Goal: Task Accomplishment & Management: Use online tool/utility

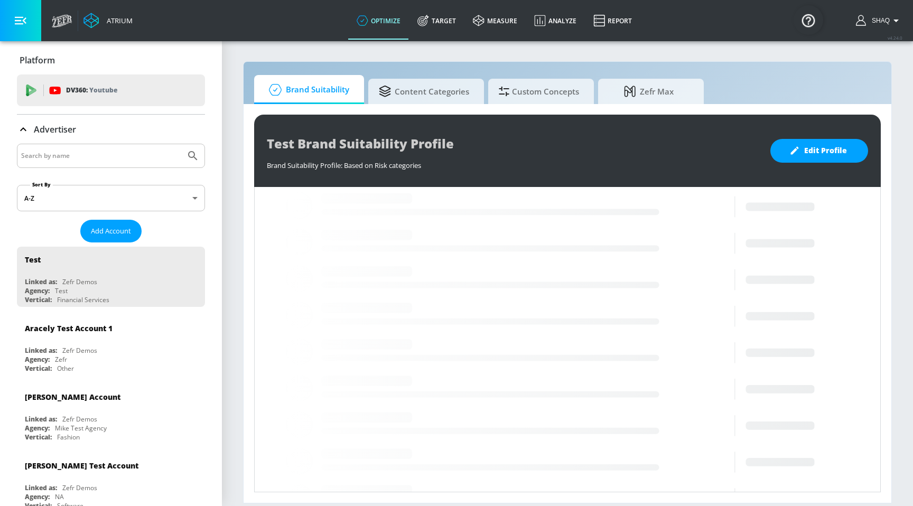
click at [99, 145] on div at bounding box center [111, 156] width 188 height 24
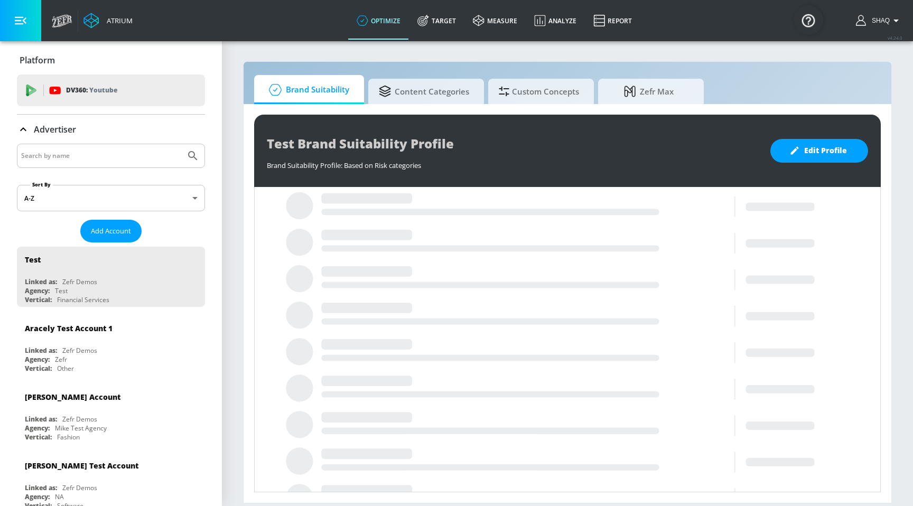
click at [97, 149] on input "Search by name" at bounding box center [101, 156] width 160 height 14
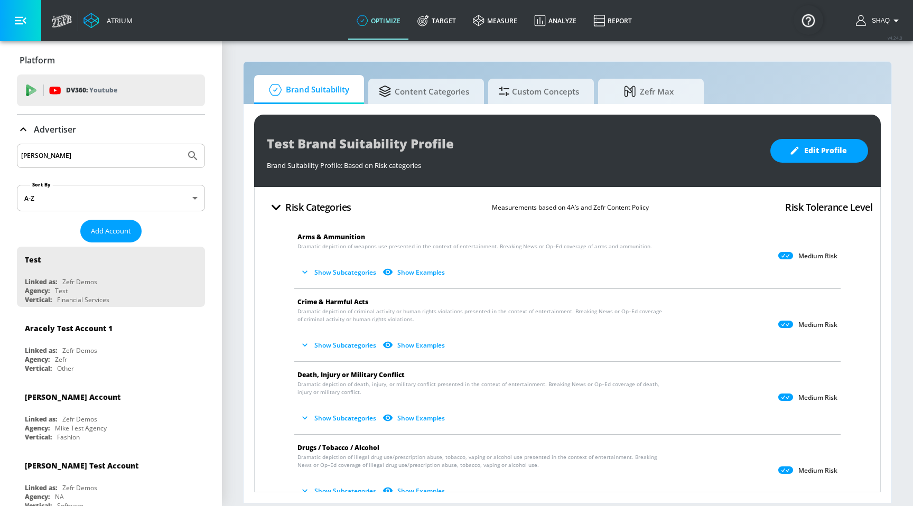
type input "[PERSON_NAME]"
click at [181, 144] on button "Submit Search" at bounding box center [192, 155] width 23 height 23
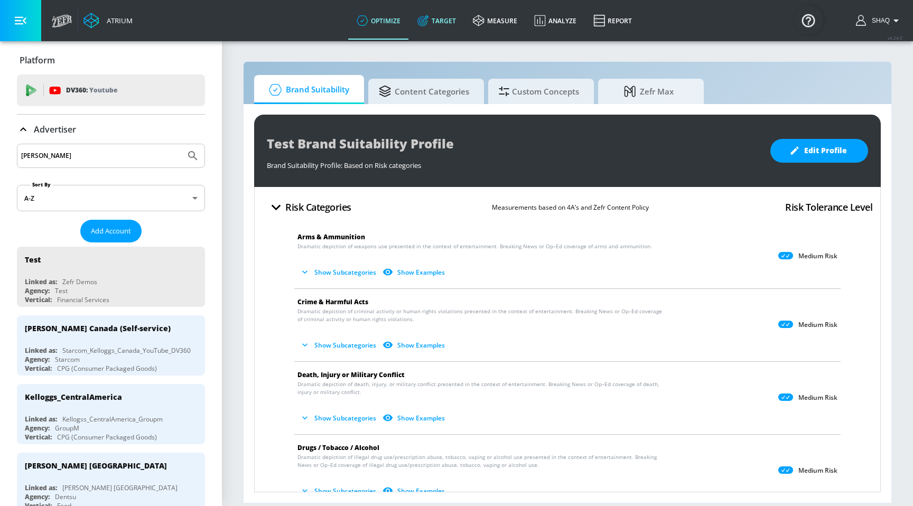
click at [445, 11] on link "Target" at bounding box center [436, 21] width 55 height 38
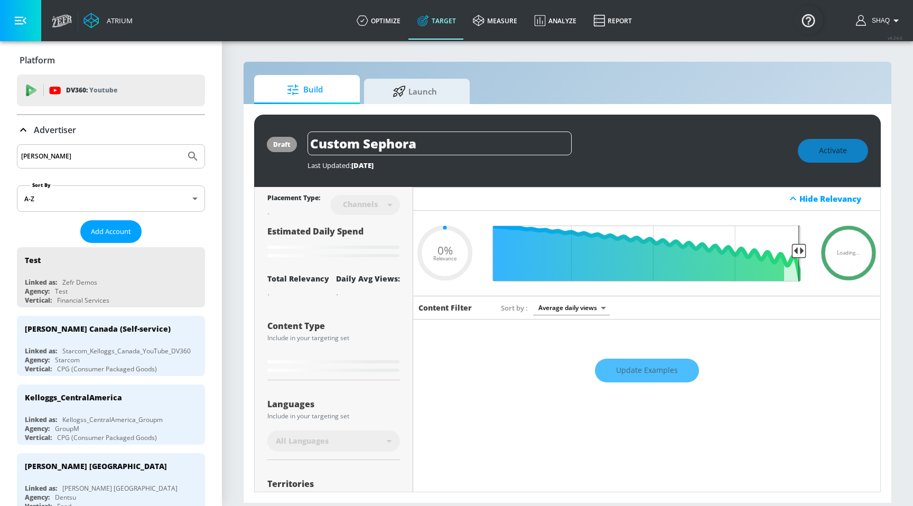
click at [48, 152] on input "[PERSON_NAME]" at bounding box center [101, 156] width 160 height 14
click at [181, 145] on button "Submit Search" at bounding box center [192, 156] width 23 height 23
type input "0.05"
click at [85, 159] on input "[PERSON_NAME]" at bounding box center [101, 156] width 160 height 14
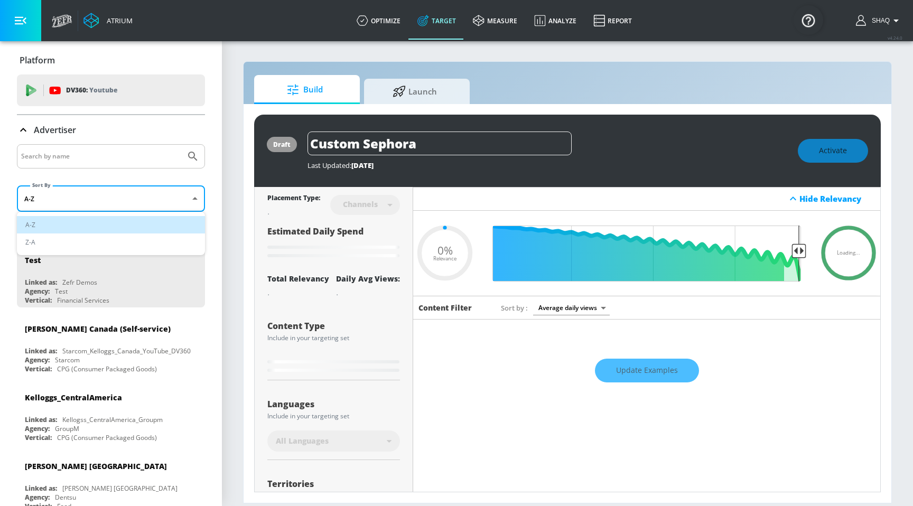
click at [50, 200] on body "Atrium optimize Target measure Analyze Report optimize Target measure Analyze R…" at bounding box center [456, 253] width 913 height 506
click at [75, 175] on div at bounding box center [456, 253] width 913 height 506
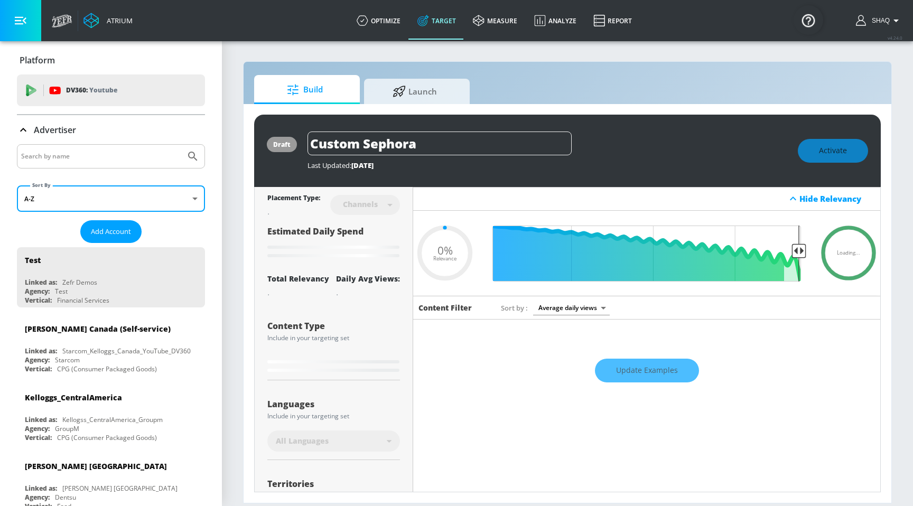
click at [80, 161] on input "Search by name" at bounding box center [101, 156] width 160 height 14
paste input "FROM prod.REPORTING.V_LATEST_CO_CAMPAIGN_DEFINITION ccd"
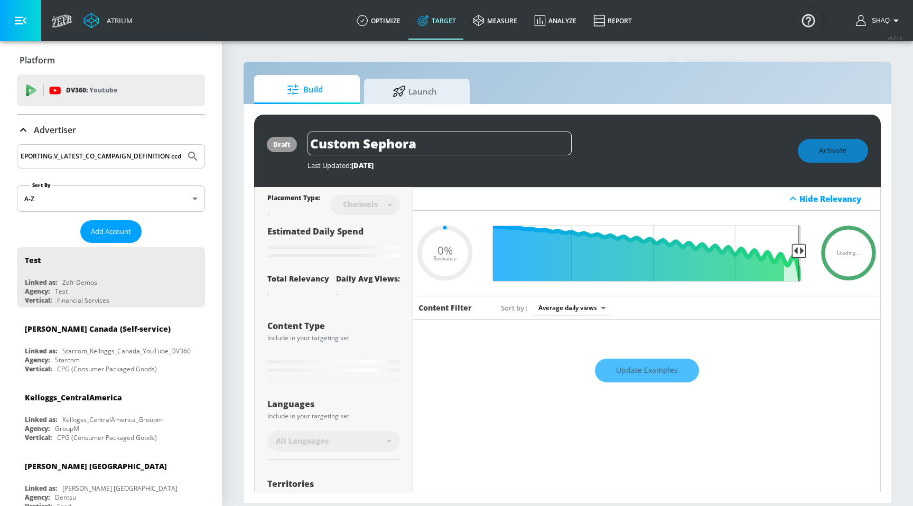
type input "FROM prod.REPORTING.V_LATEST_CO_CAMPAIGN_DEFINITION cc"
type input "[PERSON_NAME]"
click at [181, 145] on button "Submit Search" at bounding box center [192, 156] width 23 height 23
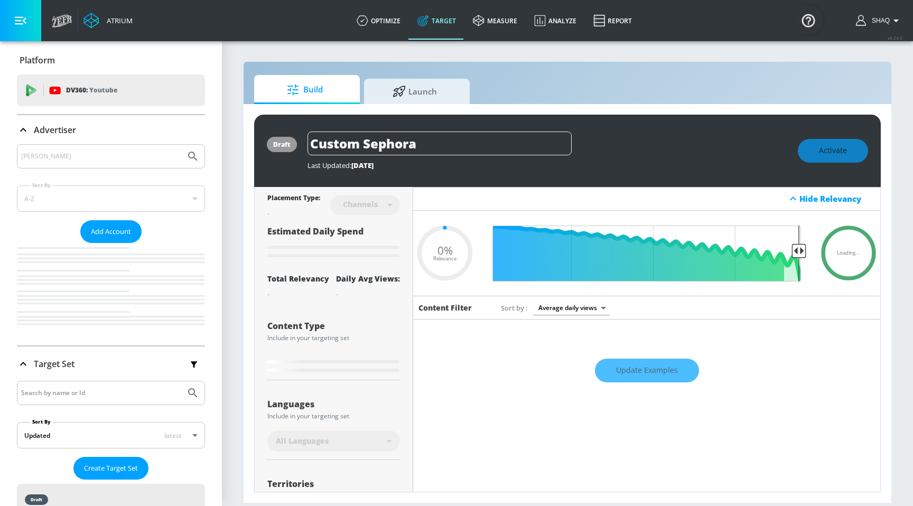
type input "0.6"
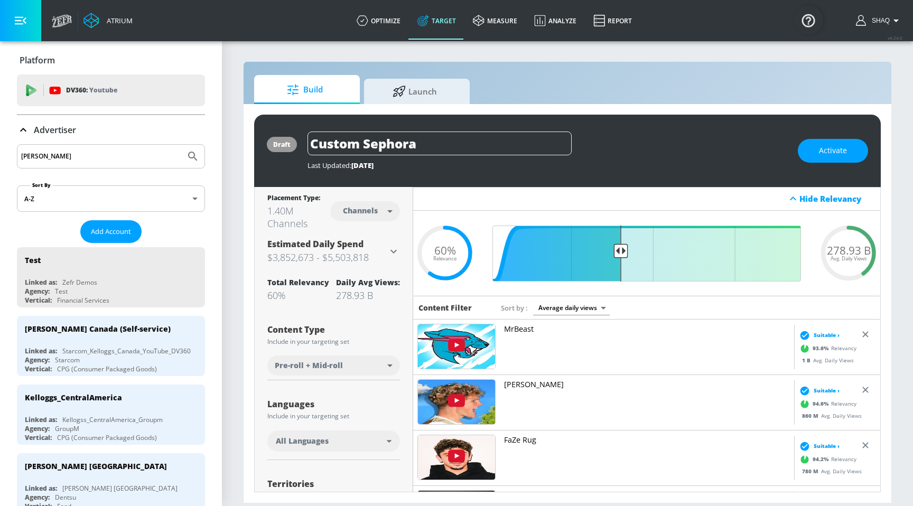
click at [99, 152] on input "[PERSON_NAME]" at bounding box center [101, 156] width 160 height 14
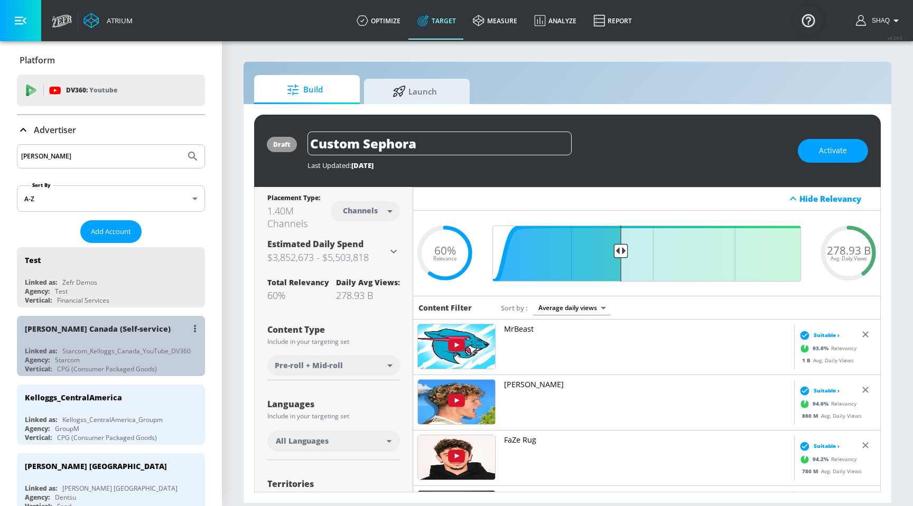
click at [82, 344] on div "[PERSON_NAME] Canada (Self-service) Linked as: Starcom_Kelloggs_Canada_YouTube_…" at bounding box center [111, 346] width 188 height 60
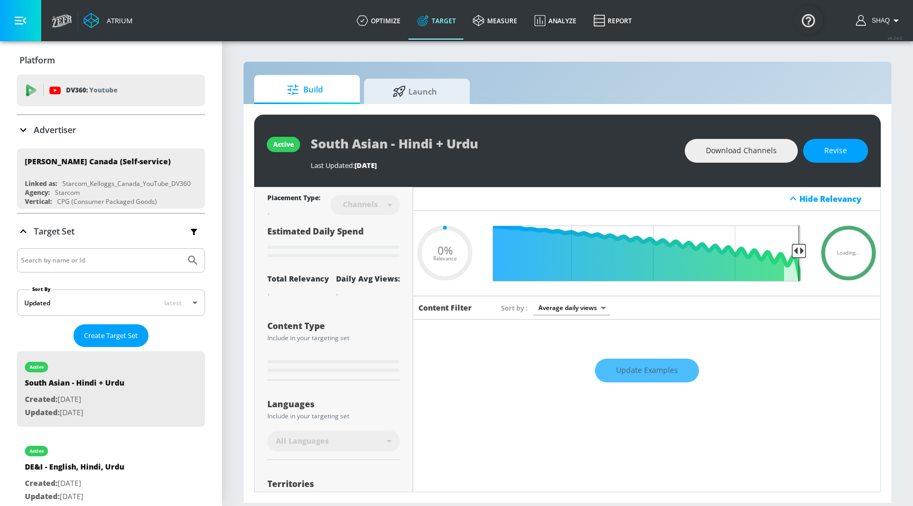
type input "0.05"
click at [428, 86] on span "Launch" at bounding box center [415, 89] width 80 height 25
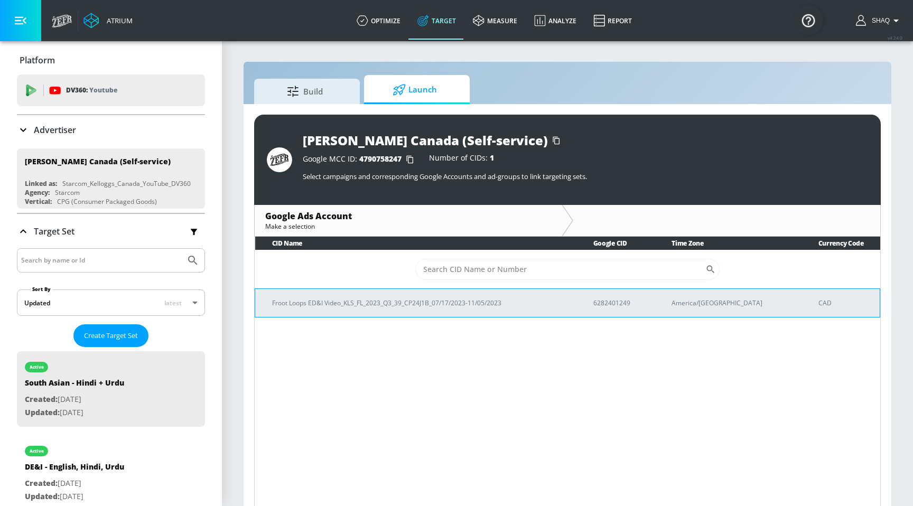
click at [444, 304] on p "Froot Loops ED&I Video_KLS_FL_2023_Q3_39_CP24J1B_07/17/2023-11/05/2023" at bounding box center [420, 302] width 296 height 11
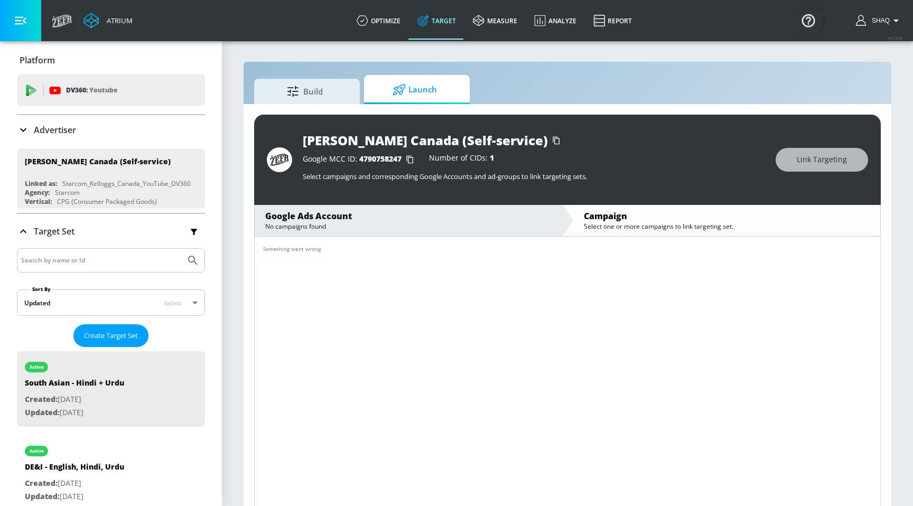
click at [668, 229] on div "Select one or more campaigns to link targeting set." at bounding box center [727, 226] width 286 height 9
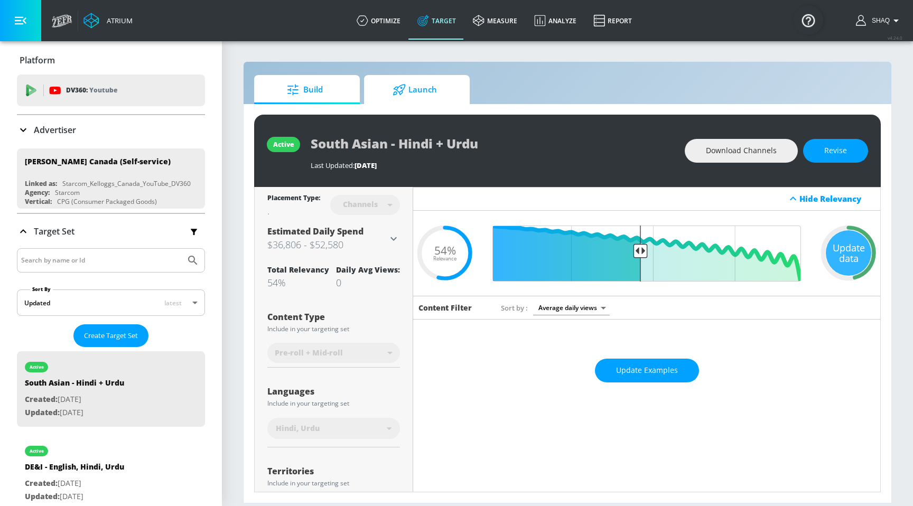
click at [426, 100] on span "Launch" at bounding box center [415, 89] width 80 height 25
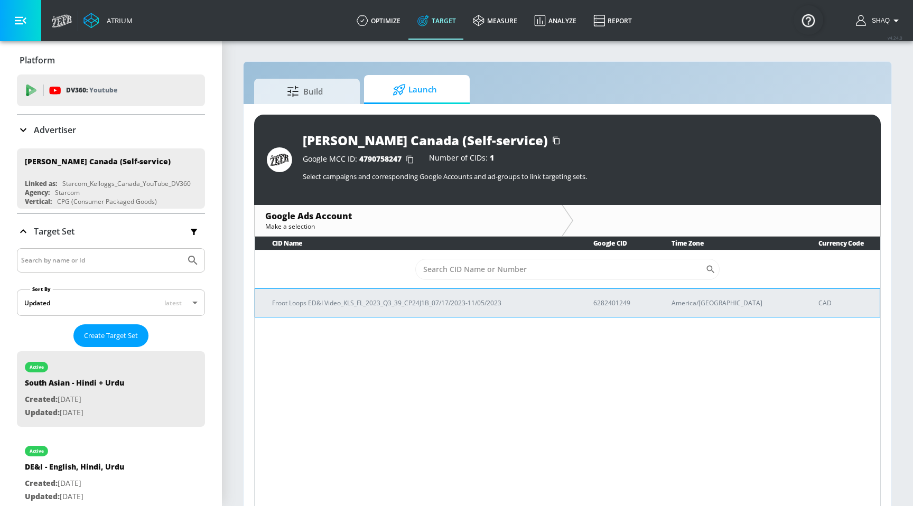
click at [451, 304] on p "Froot Loops ED&I Video_KLS_FL_2023_Q3_39_CP24J1B_07/17/2023-11/05/2023" at bounding box center [420, 302] width 296 height 11
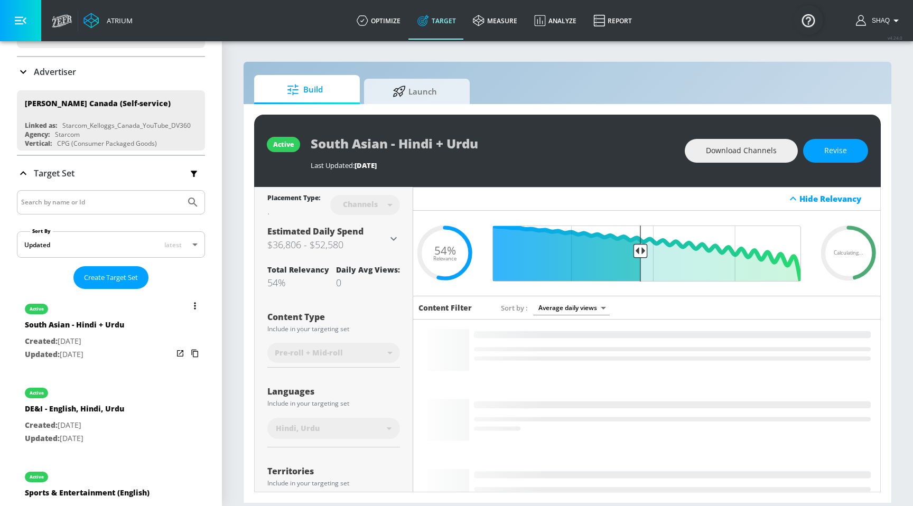
scroll to position [75, 0]
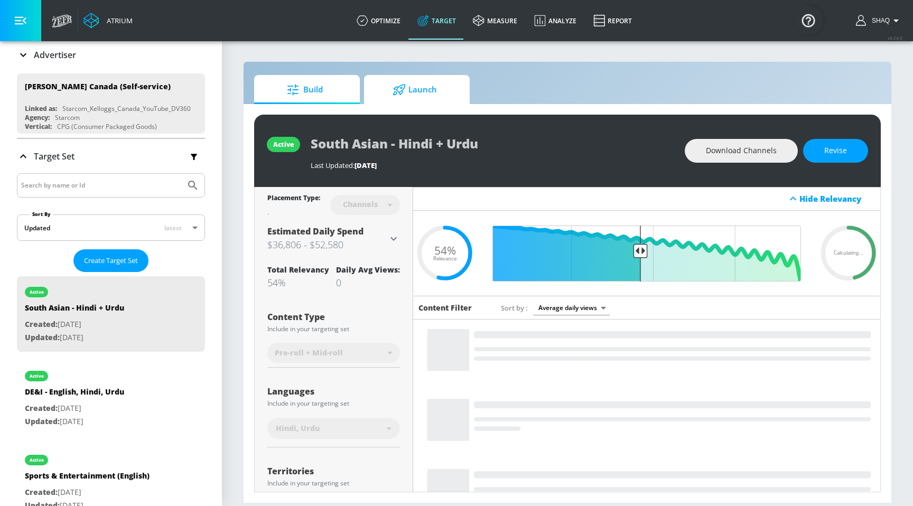
click at [432, 91] on span "Launch" at bounding box center [415, 89] width 80 height 25
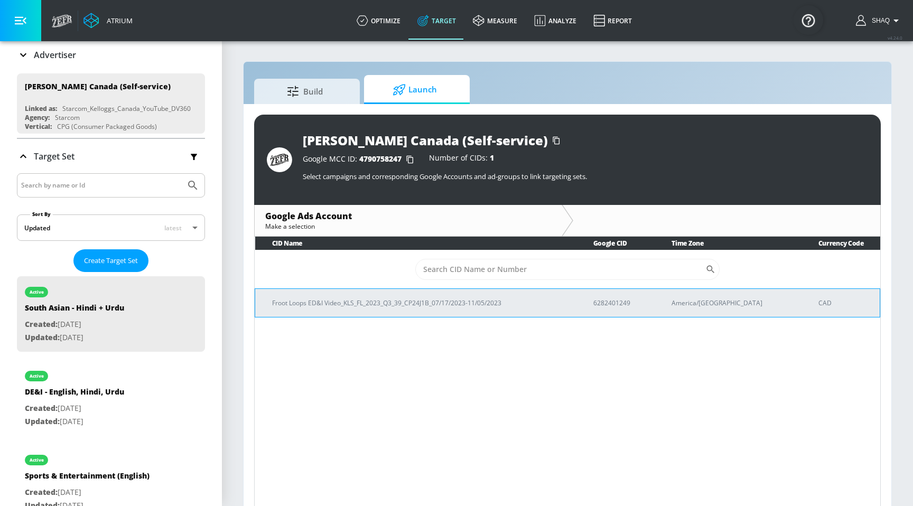
click at [655, 311] on td "6282401249" at bounding box center [615, 302] width 79 height 29
